Goal: Transaction & Acquisition: Purchase product/service

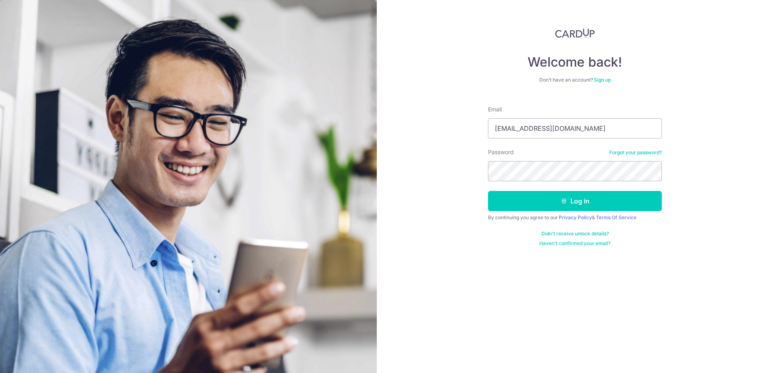
type input "[EMAIL_ADDRESS][DOMAIN_NAME]"
click at [553, 197] on button "Log in" at bounding box center [575, 201] width 174 height 20
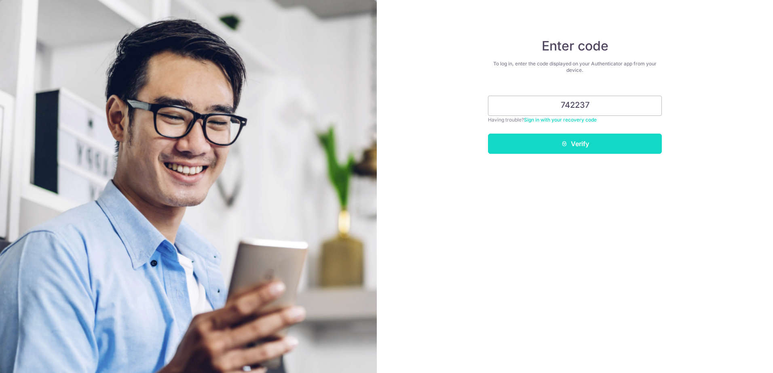
type input "742237"
click at [619, 150] on button "Verify" at bounding box center [575, 144] width 174 height 20
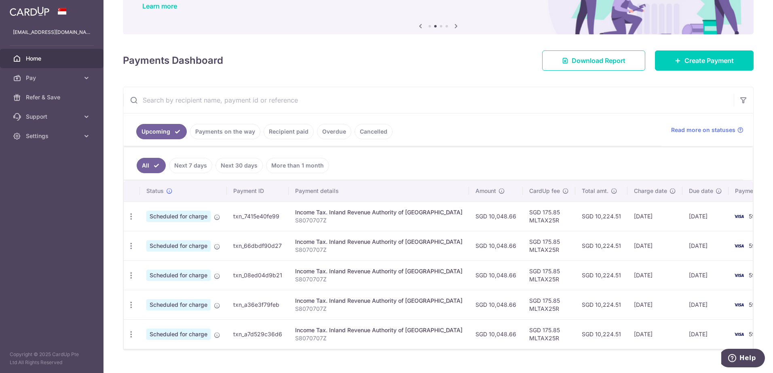
scroll to position [89, 0]
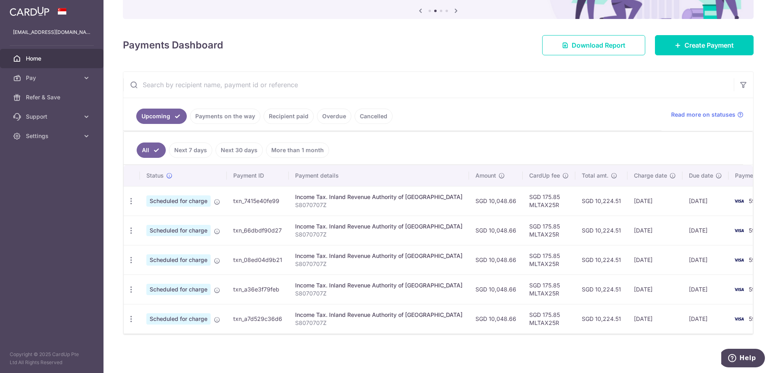
click at [28, 61] on span "Home" at bounding box center [52, 59] width 53 height 8
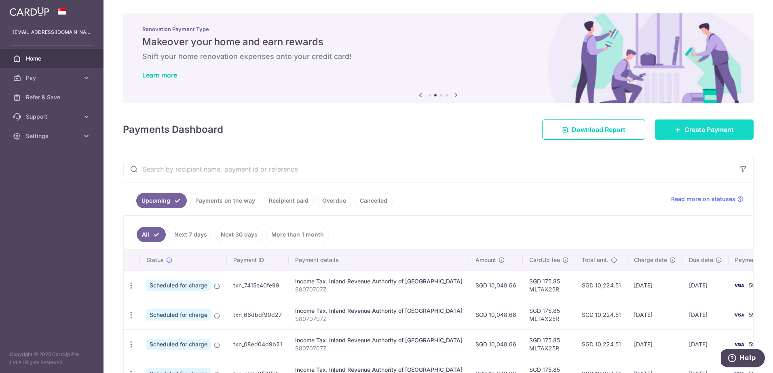
click at [717, 136] on link "Create Payment" at bounding box center [704, 130] width 99 height 20
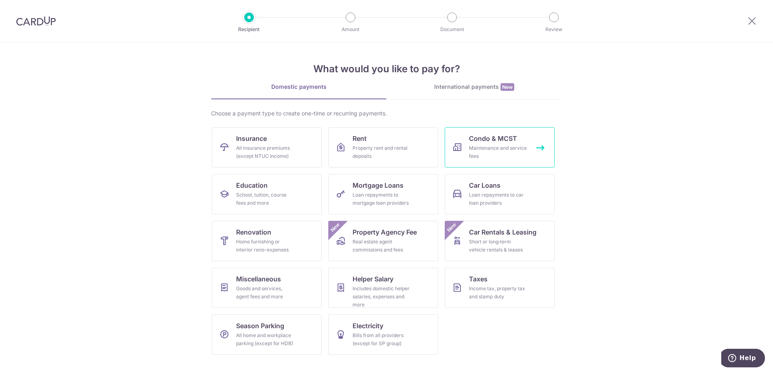
click at [483, 148] on div "Maintenance and service fees" at bounding box center [498, 152] width 58 height 16
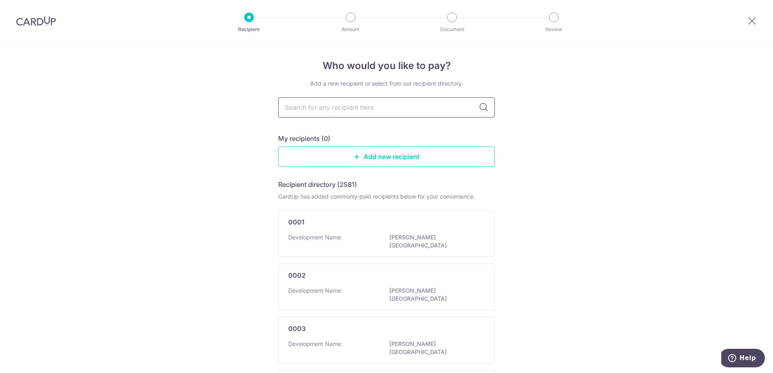
click at [375, 108] on input "text" at bounding box center [386, 107] width 217 height 20
type input "waterside"
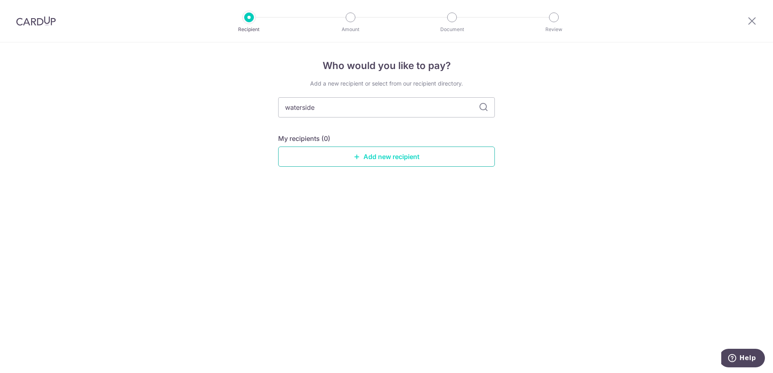
click at [381, 151] on link "Add new recipient" at bounding box center [386, 157] width 217 height 20
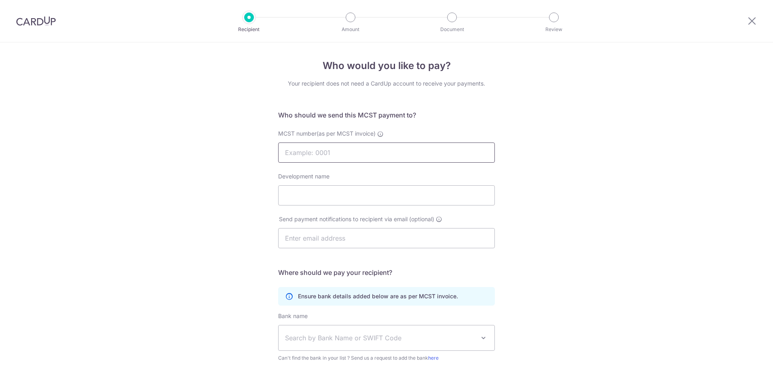
click at [381, 151] on input "MCST number(as per MCST invoice)" at bounding box center [386, 153] width 217 height 20
type input "1801"
click button "Submit Request" at bounding box center [0, 0] width 0 height 0
click at [587, 221] on div "Who would you like to pay? Your recipient does not need a CardUp account to rec…" at bounding box center [386, 256] width 773 height 428
click at [436, 202] on input "Development name" at bounding box center [386, 196] width 217 height 20
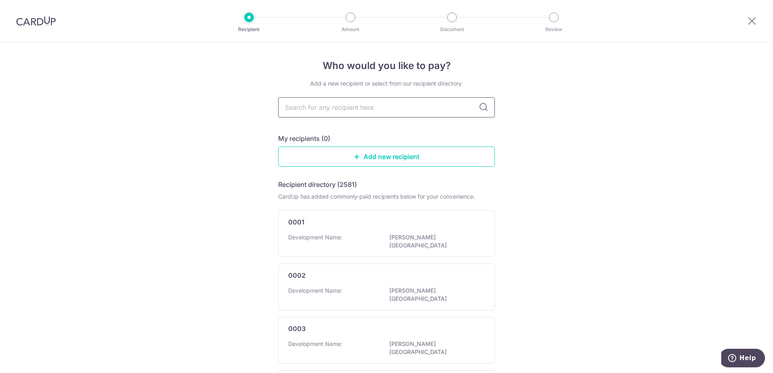
click at [360, 110] on input "text" at bounding box center [386, 107] width 217 height 20
type input "1801"
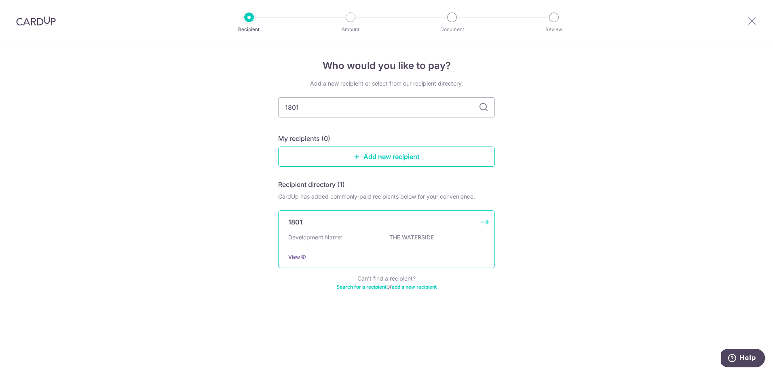
click at [444, 236] on p "THE WATERSIDE" at bounding box center [434, 238] width 91 height 8
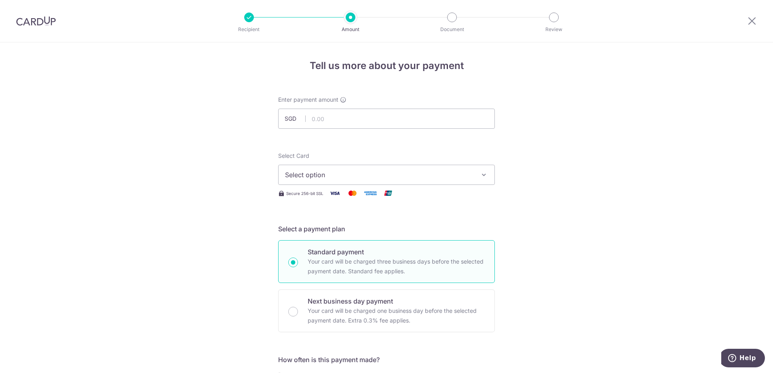
click at [468, 175] on span "Select option" at bounding box center [379, 175] width 188 height 10
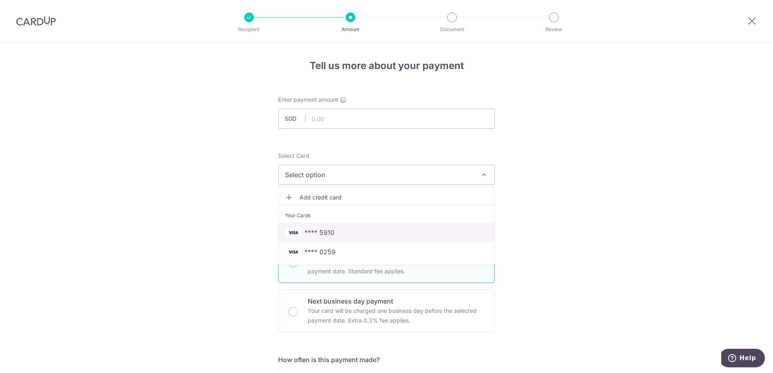
click at [364, 233] on span "**** 5910" at bounding box center [386, 233] width 203 height 10
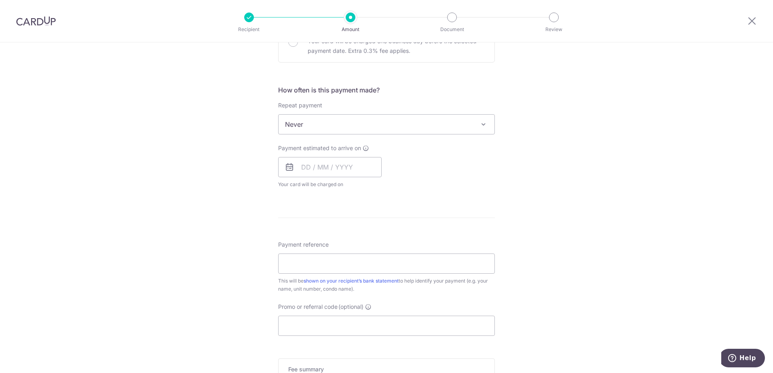
scroll to position [275, 0]
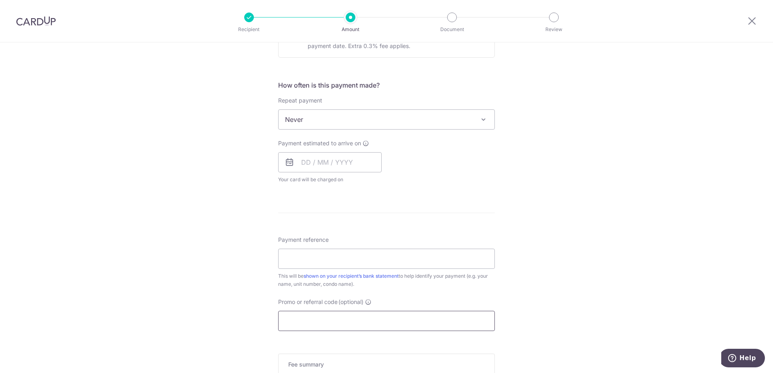
click at [331, 318] on input "Promo or referral code (optional)" at bounding box center [386, 321] width 217 height 20
paste input "MILELION"
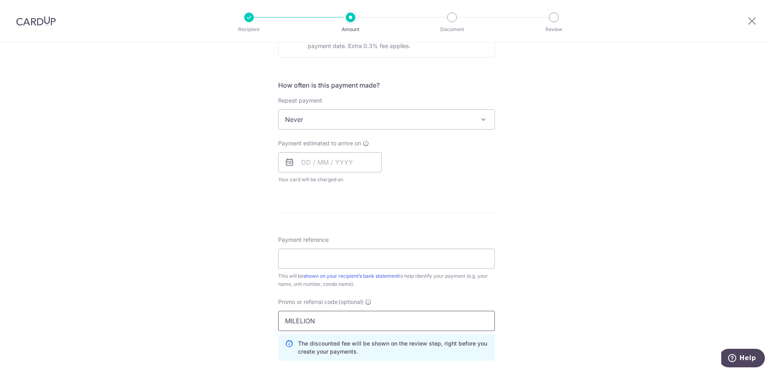
type input "MILELION"
click at [559, 255] on div "Tell us more about your payment Enter payment amount SGD Select Card **** 5910 …" at bounding box center [386, 152] width 773 height 768
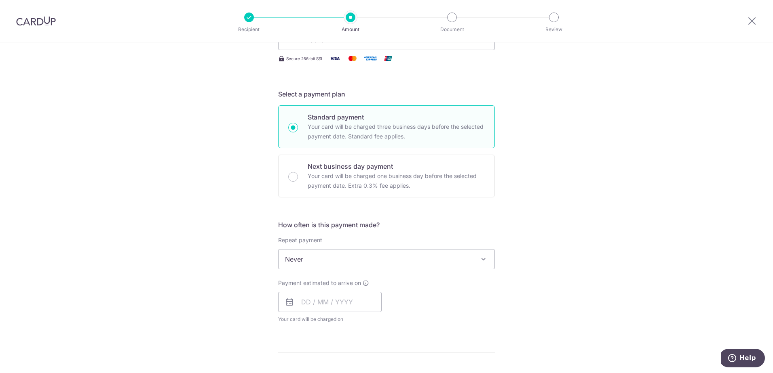
scroll to position [135, 0]
click at [374, 303] on input "text" at bounding box center [329, 303] width 103 height 20
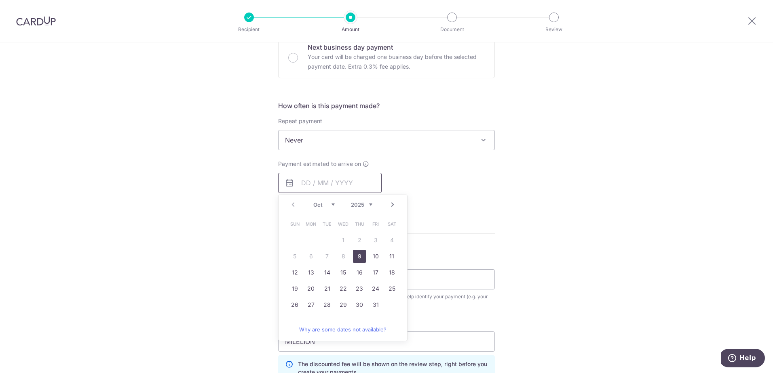
scroll to position [255, 0]
click at [358, 253] on link "9" at bounding box center [359, 256] width 13 height 13
type input "[DATE]"
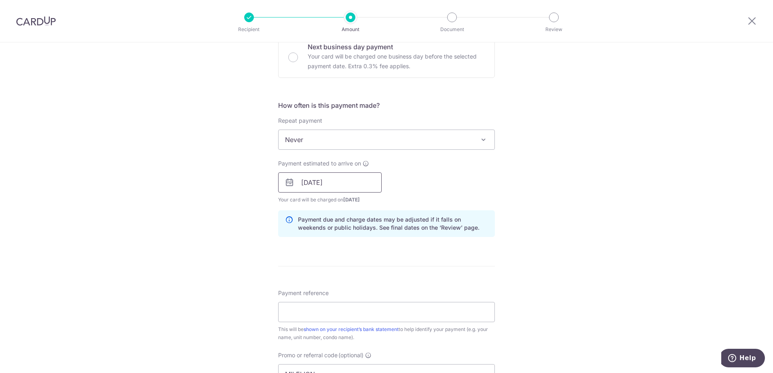
click at [365, 177] on input "[DATE]" at bounding box center [329, 183] width 103 height 20
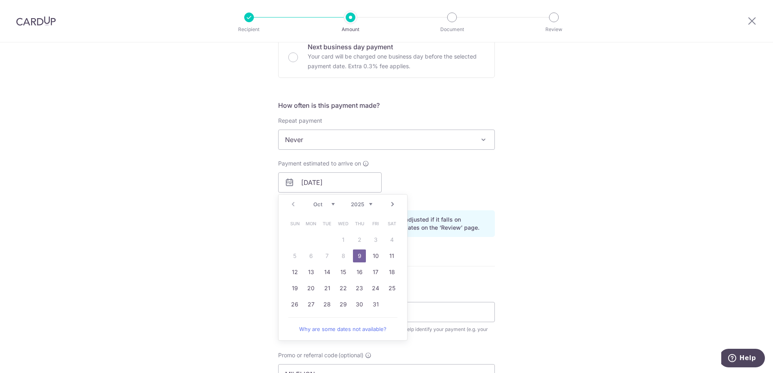
click at [354, 258] on link "9" at bounding box center [359, 256] width 13 height 13
click at [510, 187] on div "Tell us more about your payment Enter payment amount SGD Select Card **** 5910 …" at bounding box center [386, 188] width 773 height 801
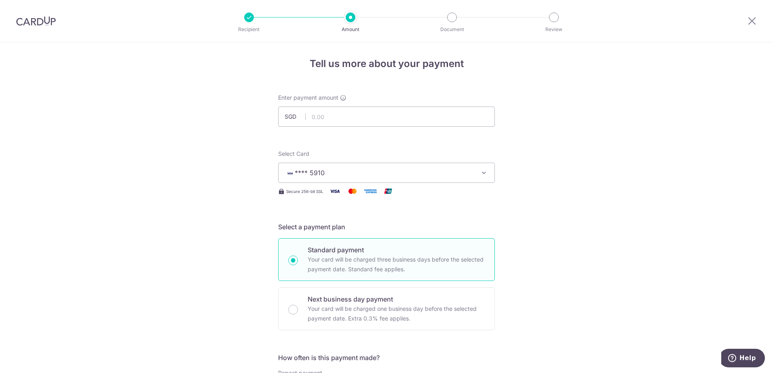
scroll to position [0, 0]
click at [349, 117] on input "text" at bounding box center [386, 119] width 217 height 20
type input "2,174.55"
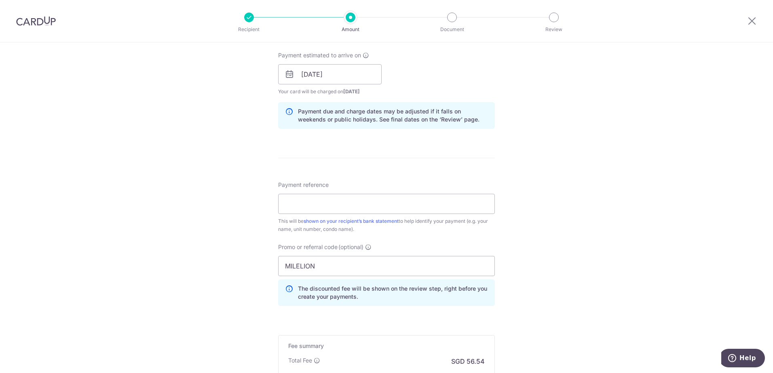
scroll to position [399, 0]
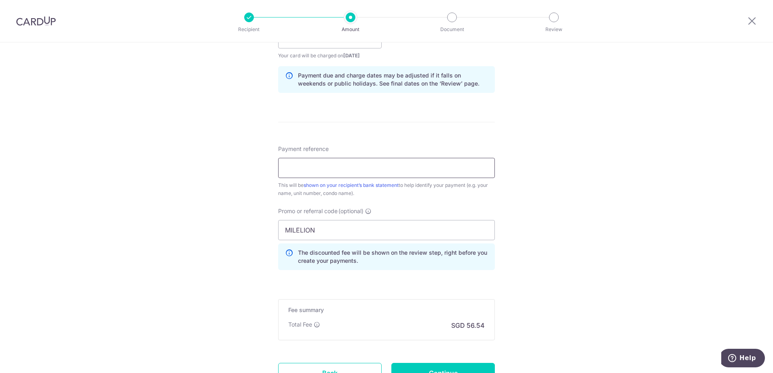
click at [397, 167] on input "Payment reference" at bounding box center [386, 168] width 217 height 20
type input "03#21-04/2502002"
click at [611, 209] on div "Tell us more about your payment Enter payment amount SGD 2,174.55 2174.55 Selec…" at bounding box center [386, 44] width 773 height 801
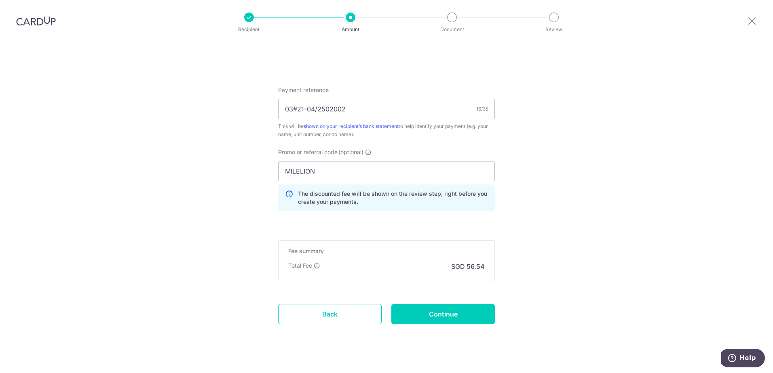
scroll to position [470, 0]
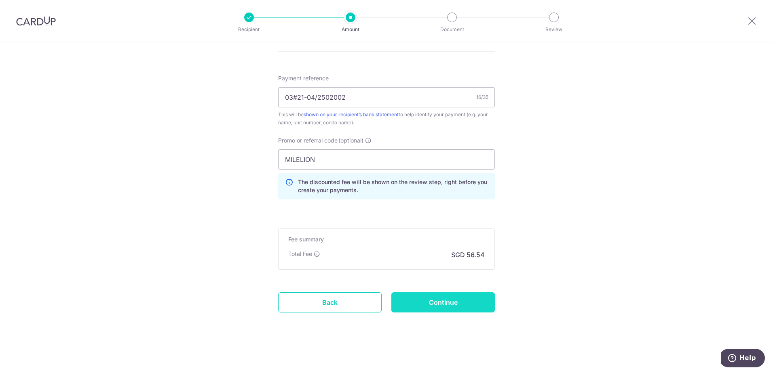
click at [474, 296] on input "Continue" at bounding box center [442, 303] width 103 height 20
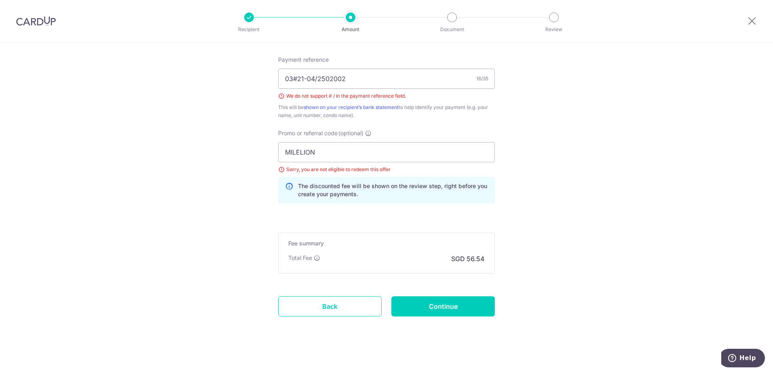
scroll to position [490, 0]
click at [314, 77] on input "03#21-04/2502002" at bounding box center [386, 77] width 217 height 20
click at [294, 76] on input "03#21-04 2502002" at bounding box center [386, 77] width 217 height 20
type input "03 21-04 2502002"
drag, startPoint x: 334, startPoint y: 154, endPoint x: 228, endPoint y: 137, distance: 107.7
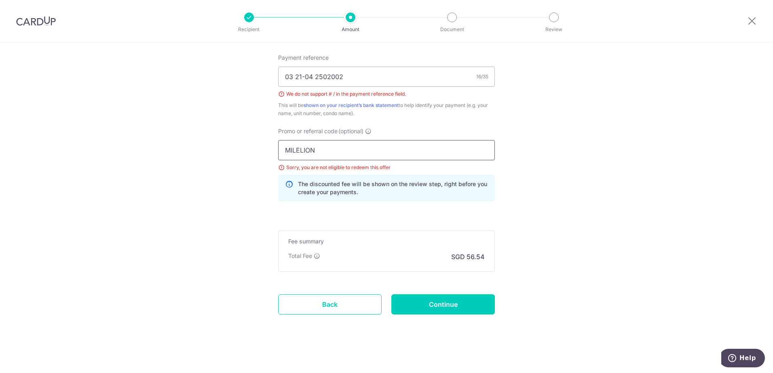
type input "Get225"
click at [448, 305] on input "Continue" at bounding box center [442, 305] width 103 height 20
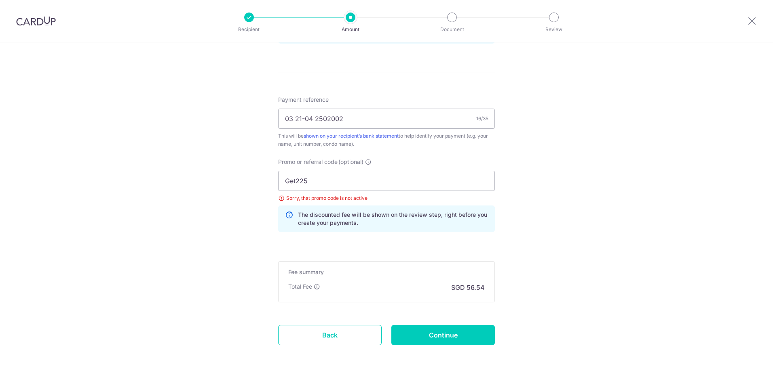
scroll to position [481, 0]
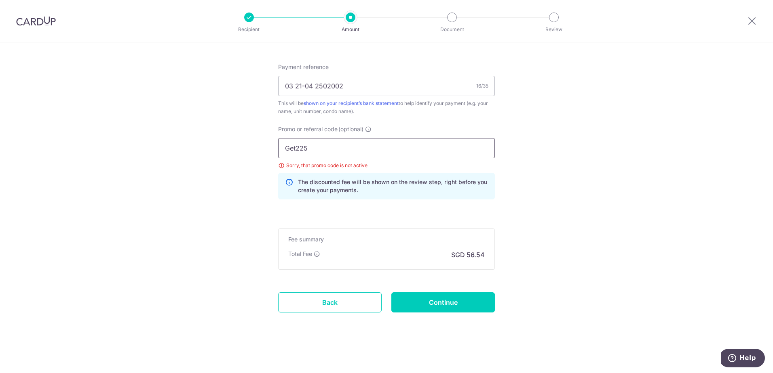
click at [293, 149] on input "Get225" at bounding box center [386, 148] width 217 height 20
type input "off225"
click at [470, 301] on input "Continue" at bounding box center [442, 303] width 103 height 20
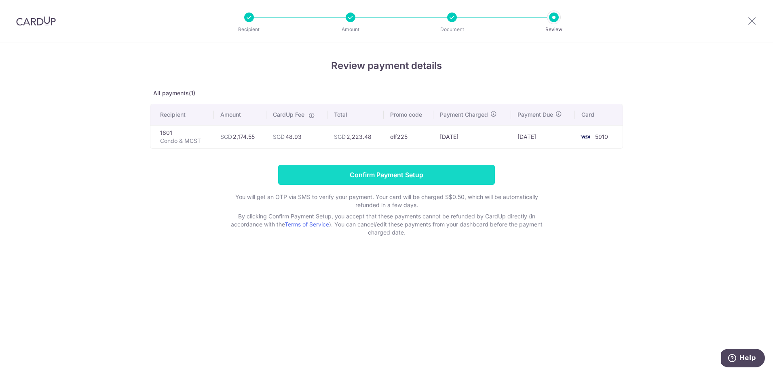
click at [334, 174] on input "Confirm Payment Setup" at bounding box center [386, 175] width 217 height 20
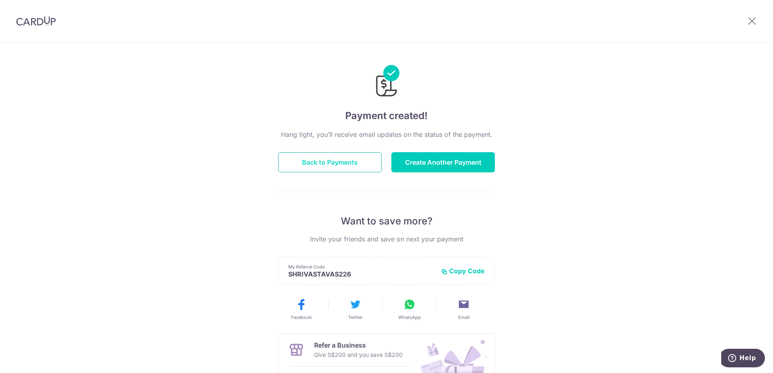
click at [339, 158] on button "Back to Payments" at bounding box center [329, 162] width 103 height 20
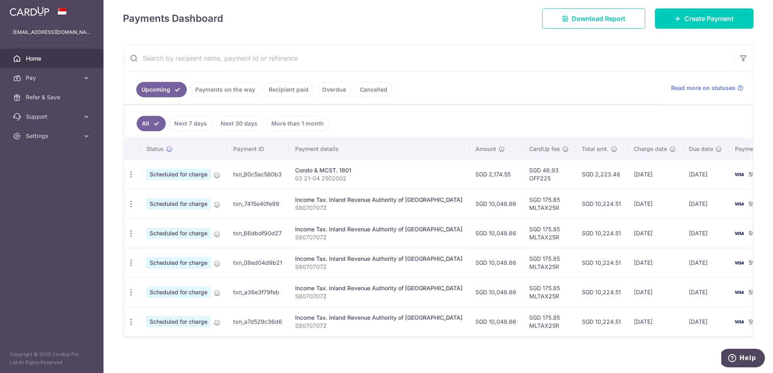
scroll to position [118, 0]
